Goal: Information Seeking & Learning: Learn about a topic

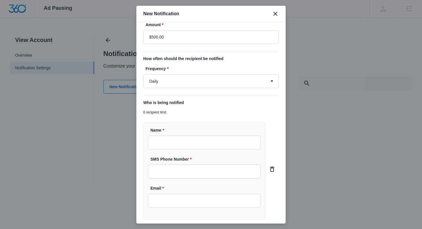
scroll to position [87, 0]
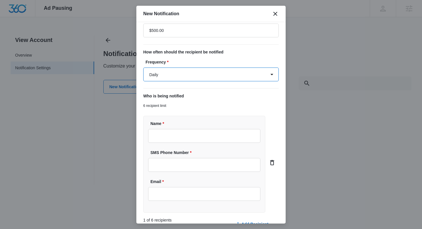
click at [208, 80] on select "Daily Every Time" at bounding box center [211, 75] width 136 height 14
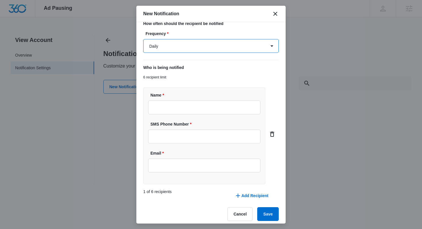
scroll to position [115, 0]
click at [201, 49] on select "Daily Every Time" at bounding box center [211, 46] width 136 height 14
select select "every_time"
click at [143, 39] on select "Daily Every Time" at bounding box center [211, 46] width 136 height 14
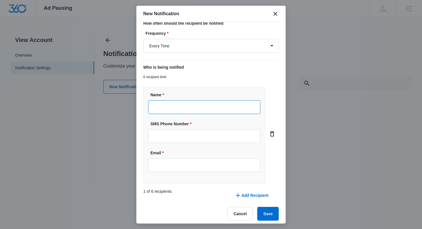
click at [186, 103] on input "Name *" at bounding box center [204, 107] width 112 height 14
type input "[PERSON_NAME]"
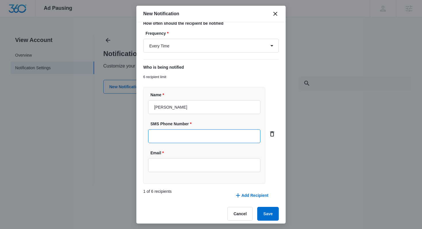
click at [181, 132] on input "SMS Phone Number *" at bounding box center [204, 136] width 112 height 14
paste input "[PHONE_NUMBER]"
type input "[PHONE_NUMBER]"
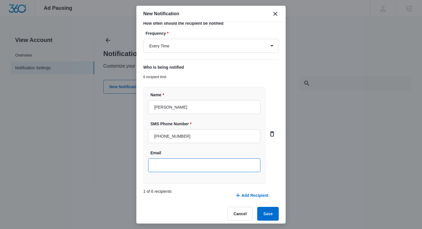
click at [190, 166] on input "Email" at bounding box center [204, 165] width 112 height 14
paste input "[EMAIL_ADDRESS][DOMAIN_NAME]"
type input "[EMAIL_ADDRESS][DOMAIN_NAME]"
click at [268, 216] on button "Save" at bounding box center [268, 214] width 22 height 14
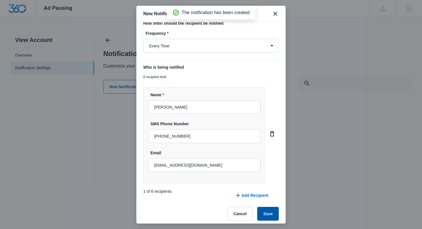
scroll to position [0, 0]
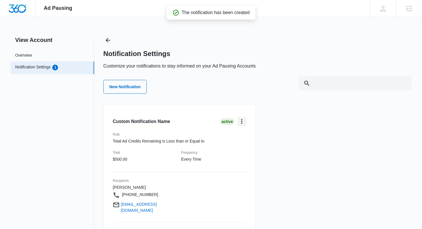
click at [243, 121] on icon "card.dropdown.label" at bounding box center [241, 121] width 7 height 7
click at [248, 134] on button "Edit" at bounding box center [256, 137] width 37 height 9
select select "every_time"
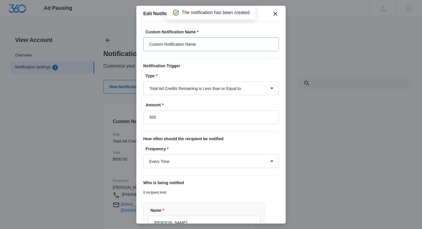
type input "$500.00"
click at [190, 40] on input "Custom Notification Name" at bounding box center [211, 44] width 136 height 14
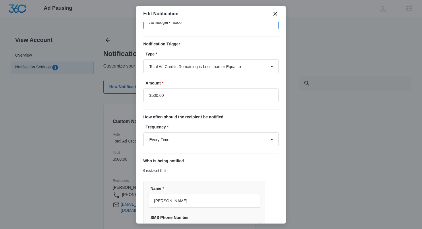
scroll to position [2, 0]
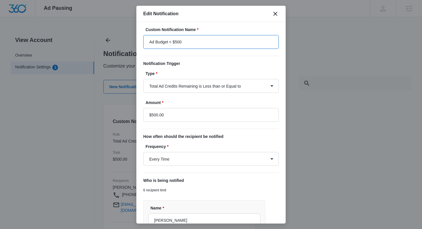
click at [173, 42] on input "Ad Budget < $500" at bounding box center [211, 42] width 136 height 14
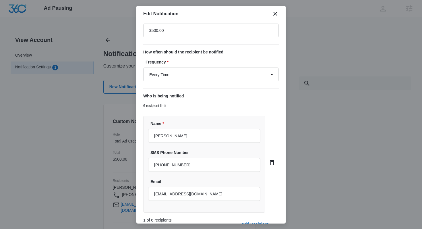
scroll to position [120, 0]
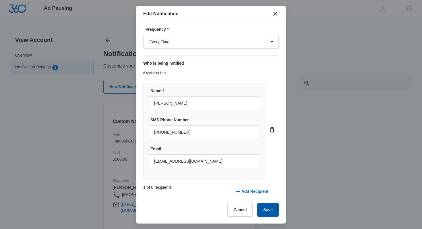
type input "Ad Budget is Less Than $500"
click at [269, 210] on button "Save" at bounding box center [268, 210] width 22 height 14
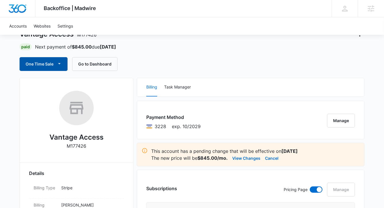
click at [51, 59] on button "One Time Sale" at bounding box center [44, 64] width 48 height 14
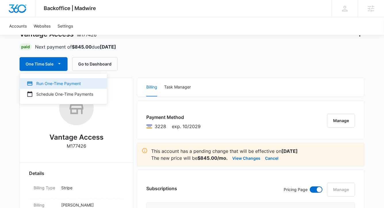
click at [51, 80] on button "Run One-Time Payment" at bounding box center [63, 83] width 87 height 11
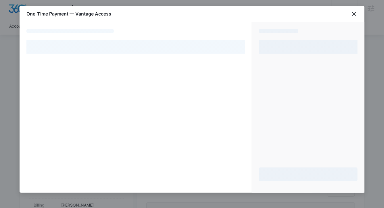
select select "pm_1P6cC3A4n8RTgNjUkIF4OYS0"
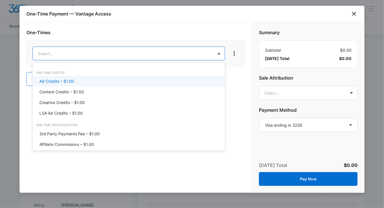
click at [107, 80] on div "Ad Credits – $1.00" at bounding box center [128, 81] width 178 height 6
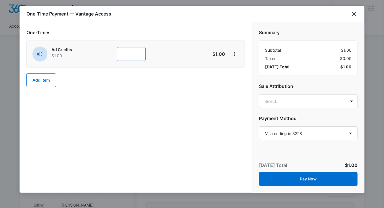
click at [124, 53] on input "1" at bounding box center [131, 54] width 29 height 14
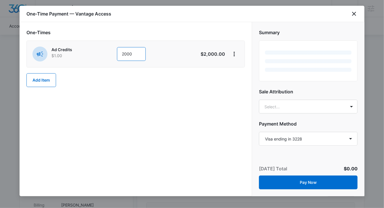
type input "2000"
click at [170, 109] on div "One-Times Ad Credits $1.00 2000 $2,000.00 Add Item" at bounding box center [136, 109] width 232 height 174
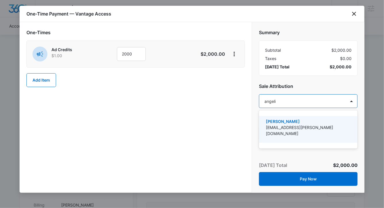
type input "angelis"
click at [328, 117] on div "Angelis Torres angelis.torres@madwire.com" at bounding box center [308, 129] width 99 height 27
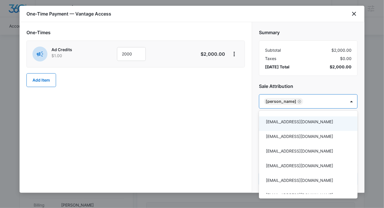
click at [210, 130] on div at bounding box center [192, 104] width 384 height 208
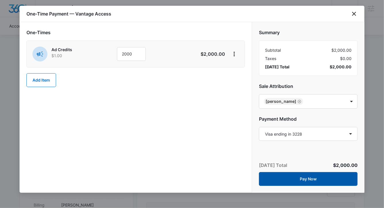
click at [302, 185] on button "Pay Now" at bounding box center [308, 179] width 99 height 14
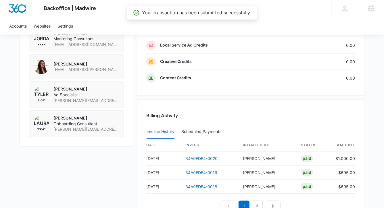
scroll to position [592, 0]
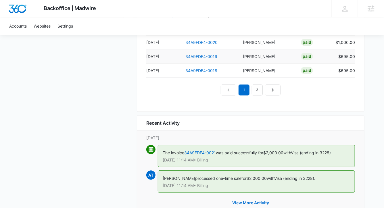
scroll to position [618, 0]
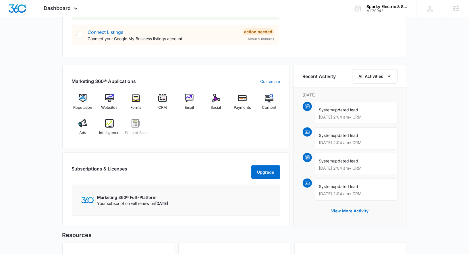
scroll to position [314, 0]
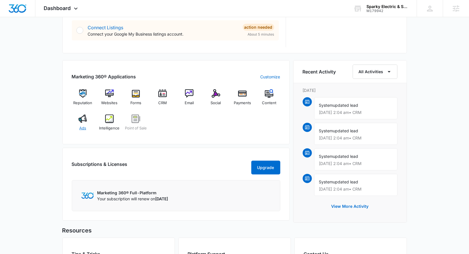
click at [78, 118] on img at bounding box center [82, 119] width 9 height 9
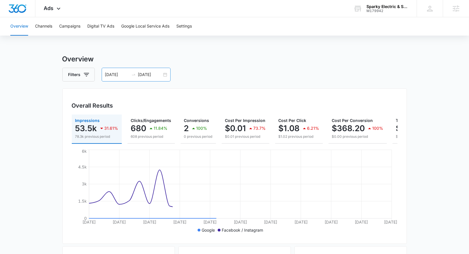
click at [163, 73] on div "07/29/2025 08/28/2025" at bounding box center [136, 75] width 69 height 14
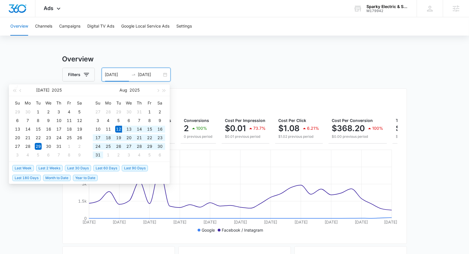
click at [87, 168] on span "Last 30 Days" at bounding box center [78, 168] width 26 height 6
type input "08/12/2025"
type input "09/11/2025"
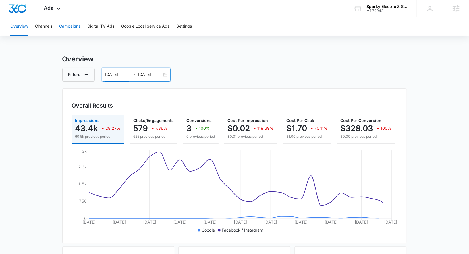
click at [76, 24] on button "Campaigns" at bounding box center [69, 26] width 21 height 18
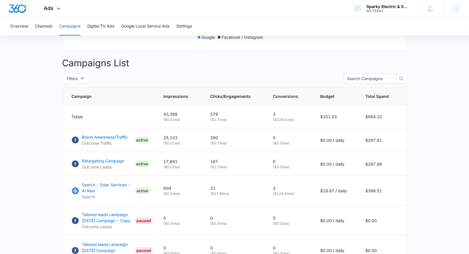
scroll to position [190, 0]
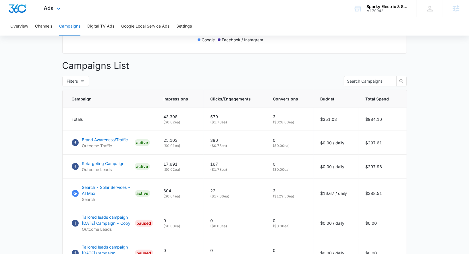
click at [55, 13] on div "Ads Apps Reputation Websites Forms CRM Email Social Payments POS Content Ads In…" at bounding box center [52, 8] width 35 height 17
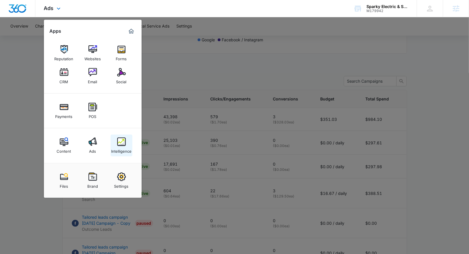
click at [117, 143] on link "Intelligence" at bounding box center [122, 146] width 22 height 22
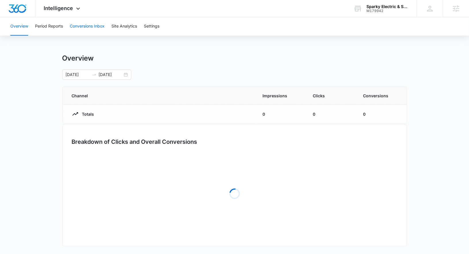
click at [97, 24] on button "Conversions Inbox" at bounding box center [87, 26] width 35 height 18
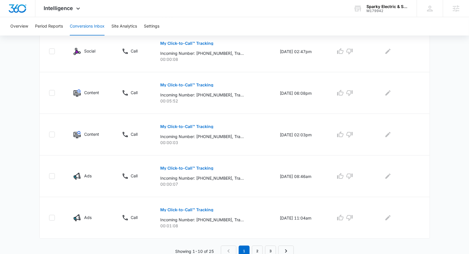
scroll to position [348, 0]
click at [257, 246] on link "2" at bounding box center [257, 251] width 11 height 11
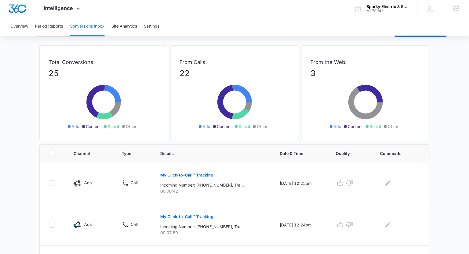
scroll to position [0, 0]
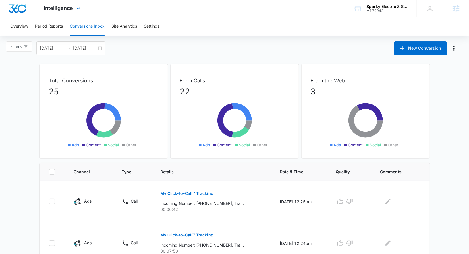
click at [66, 12] on div "Intelligence Apps Reputation Websites Forms CRM Email Social Payments POS Conte…" at bounding box center [62, 8] width 55 height 17
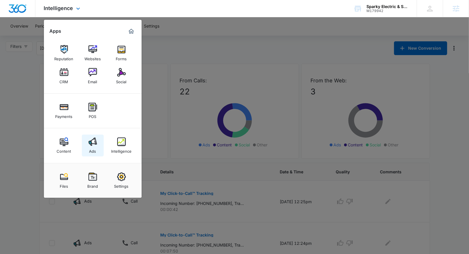
click at [95, 147] on div "Ads" at bounding box center [92, 149] width 7 height 7
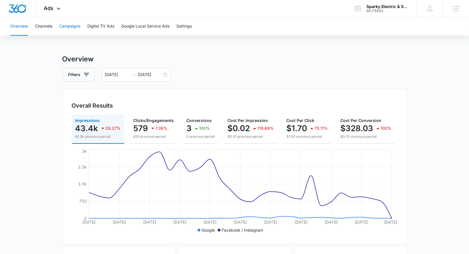
click at [72, 29] on button "Campaigns" at bounding box center [69, 26] width 21 height 18
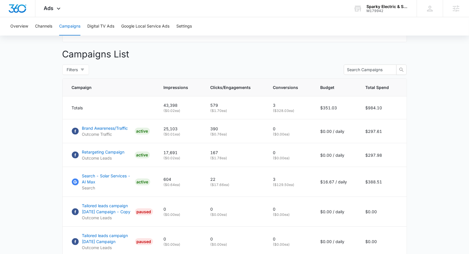
scroll to position [206, 0]
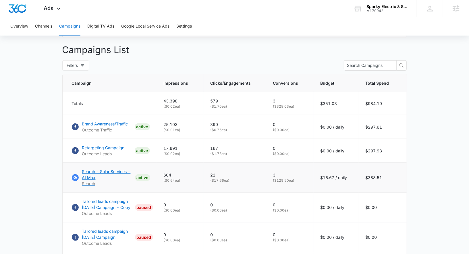
click at [122, 169] on p "Search - Solar Services - AI Max" at bounding box center [107, 175] width 51 height 12
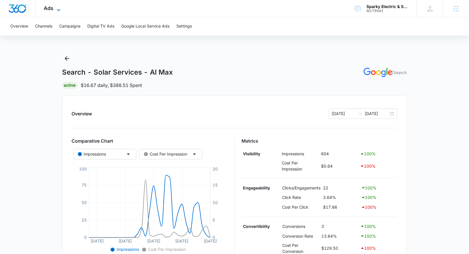
click at [55, 10] on icon at bounding box center [58, 10] width 7 height 7
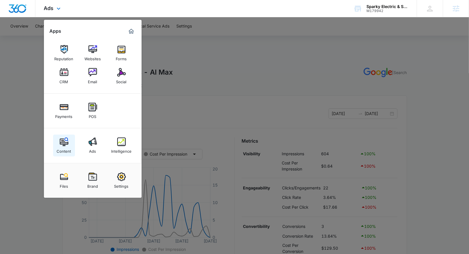
click at [66, 142] on img at bounding box center [64, 142] width 9 height 9
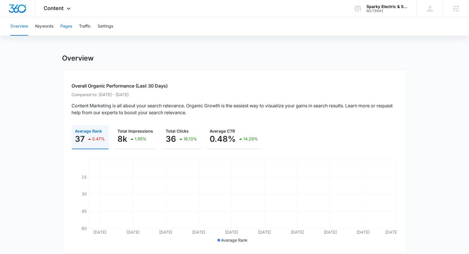
click at [66, 26] on button "Pages" at bounding box center [66, 26] width 12 height 18
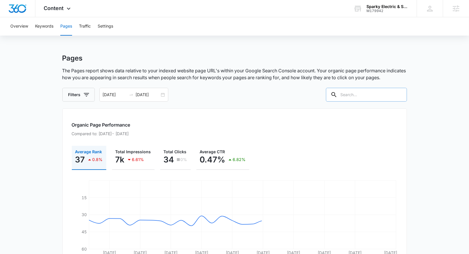
click at [373, 88] on input "text" at bounding box center [366, 95] width 81 height 14
click at [372, 92] on input "text" at bounding box center [366, 95] width 81 height 14
type input "battery"
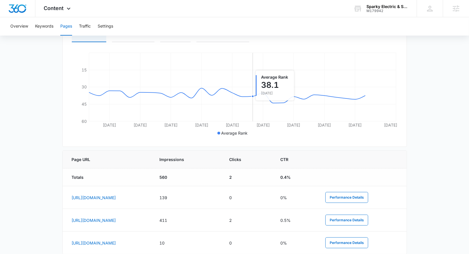
scroll to position [153, 0]
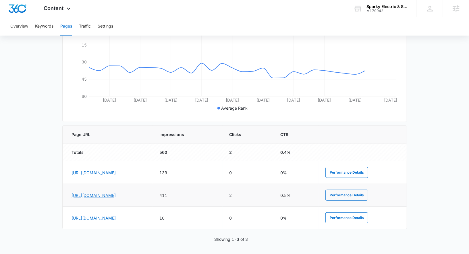
click at [116, 195] on link "https://www.sparkyelectricsolar.org/electrical-services/battery-incentives" at bounding box center [94, 195] width 44 height 5
click at [69, 11] on icon at bounding box center [68, 10] width 7 height 7
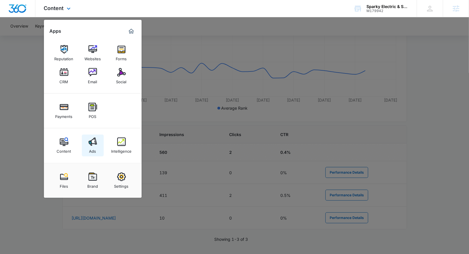
click at [86, 147] on link "Ads" at bounding box center [93, 146] width 22 height 22
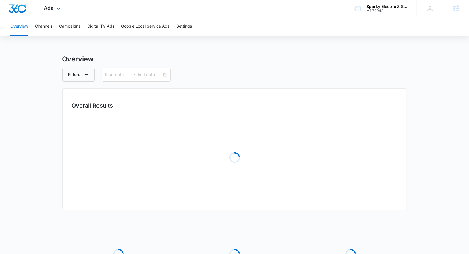
type input "[DATE]"
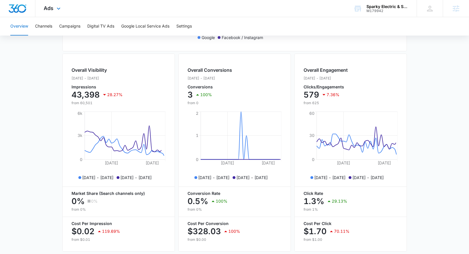
scroll to position [199, 0]
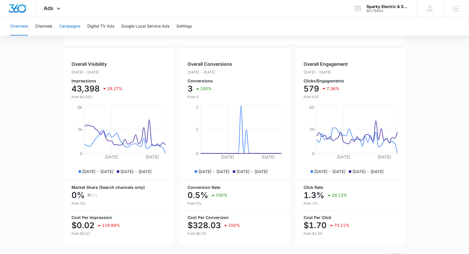
click at [76, 27] on button "Campaigns" at bounding box center [69, 26] width 21 height 18
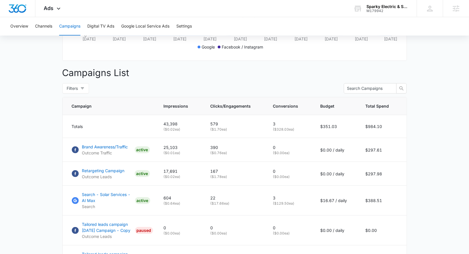
scroll to position [198, 0]
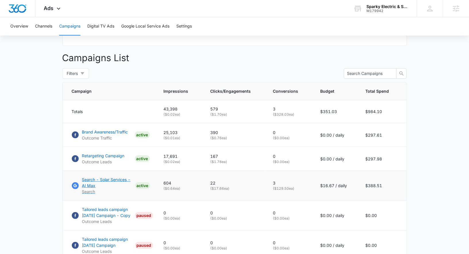
click at [107, 177] on p "Search - Solar Services - AI Max" at bounding box center [107, 183] width 51 height 12
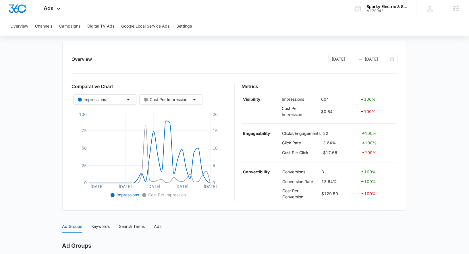
scroll to position [56, 0]
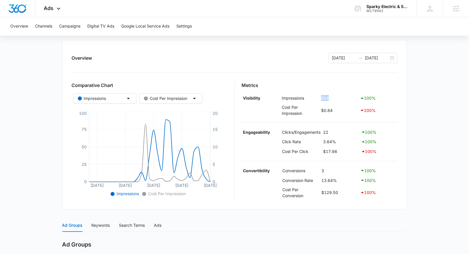
drag, startPoint x: 318, startPoint y: 96, endPoint x: 328, endPoint y: 96, distance: 9.5
click at [328, 96] on tr "Visibility Impressions 604 100 %" at bounding box center [320, 98] width 156 height 10
drag, startPoint x: 324, startPoint y: 132, endPoint x: 330, endPoint y: 132, distance: 5.5
click at [330, 132] on td "22" at bounding box center [341, 132] width 38 height 10
drag, startPoint x: 324, startPoint y: 170, endPoint x: 319, endPoint y: 169, distance: 5.5
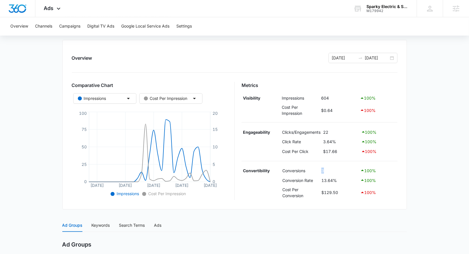
click at [319, 169] on tr "Convertibility Conversions 3 100 %" at bounding box center [320, 171] width 156 height 10
click at [405, 175] on div "Overview [DATE] [DATE] Comparative Chart Impressions Cost Per Impression [DATE]…" at bounding box center [234, 125] width 345 height 170
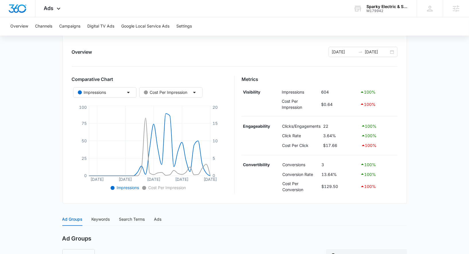
scroll to position [62, 0]
drag, startPoint x: 337, startPoint y: 134, endPoint x: 324, endPoint y: 134, distance: 12.6
click at [324, 134] on td "3.64%" at bounding box center [341, 136] width 38 height 10
click at [256, 148] on td at bounding box center [261, 145] width 39 height 10
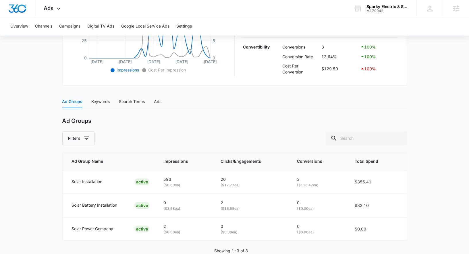
scroll to position [192, 0]
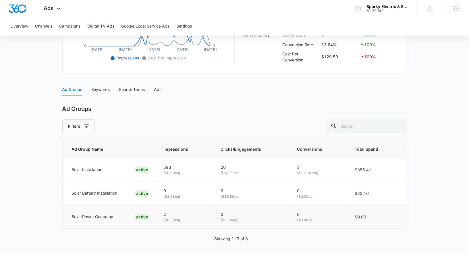
drag, startPoint x: 65, startPoint y: 220, endPoint x: 122, endPoint y: 219, distance: 57.2
click at [122, 219] on td "Solar Power Company ACTIVE" at bounding box center [110, 216] width 94 height 23
drag, startPoint x: 71, startPoint y: 169, endPoint x: 109, endPoint y: 170, distance: 38.8
click at [109, 170] on td "Solar Installation ACTIVE" at bounding box center [110, 170] width 94 height 24
click at [127, 88] on div "Search Terms" at bounding box center [132, 89] width 26 height 6
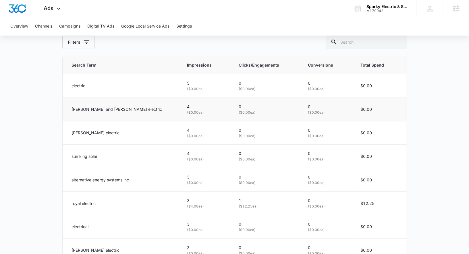
scroll to position [278, 0]
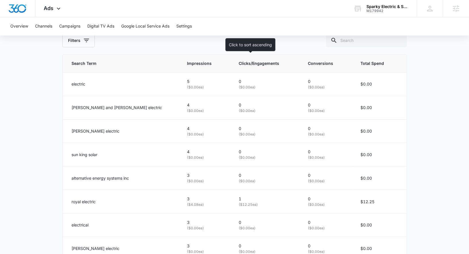
click at [232, 68] on th "Clicks/Engagements" at bounding box center [266, 64] width 69 height 18
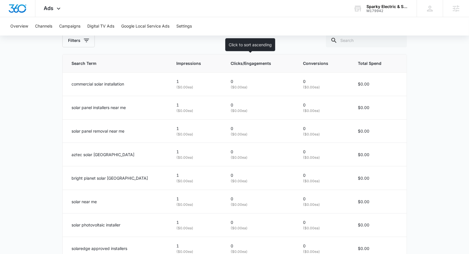
click at [231, 68] on th "Clicks/Engagements" at bounding box center [260, 64] width 72 height 18
click at [232, 69] on th "Clicks/Engagements" at bounding box center [260, 64] width 72 height 18
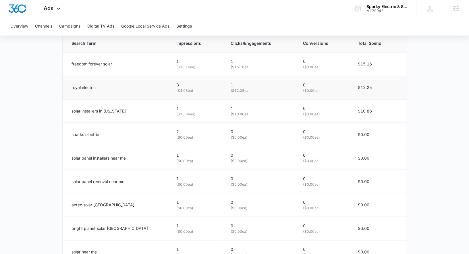
scroll to position [298, 0]
drag, startPoint x: 119, startPoint y: 112, endPoint x: 72, endPoint y: 112, distance: 47.4
click at [72, 112] on p "solar installers in [US_STATE]" at bounding box center [99, 111] width 54 height 6
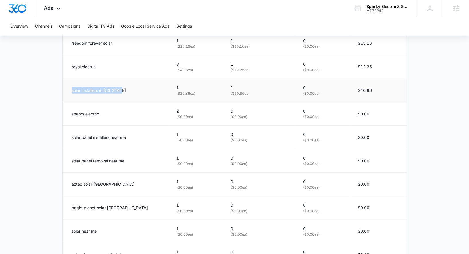
scroll to position [318, 0]
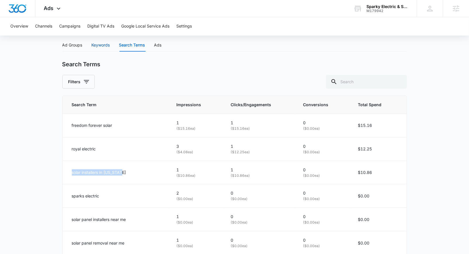
click at [109, 45] on div "Keywords" at bounding box center [101, 45] width 18 height 6
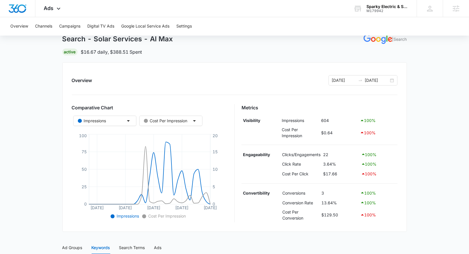
scroll to position [26, 0]
